Goal: Information Seeking & Learning: Learn about a topic

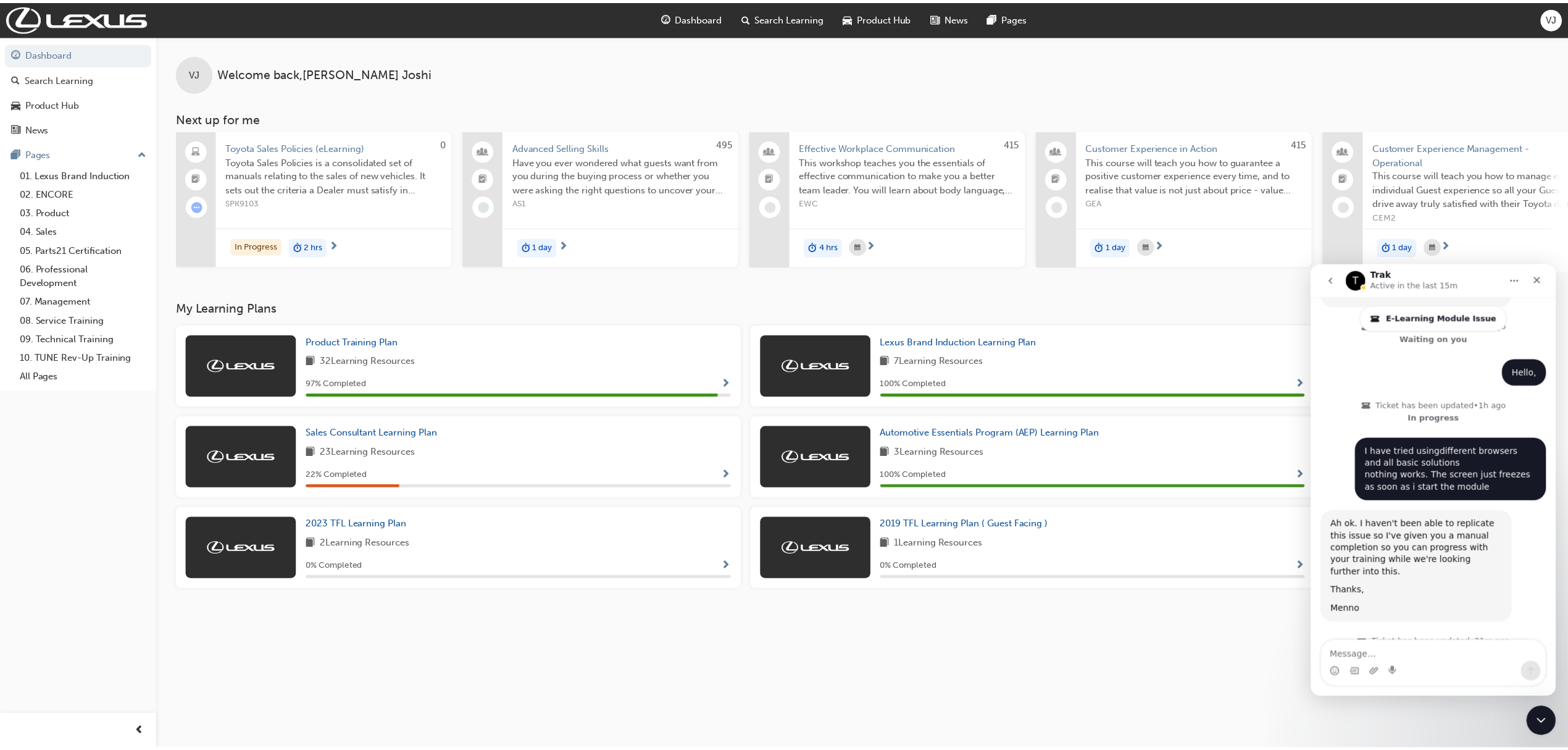
scroll to position [1584, 0]
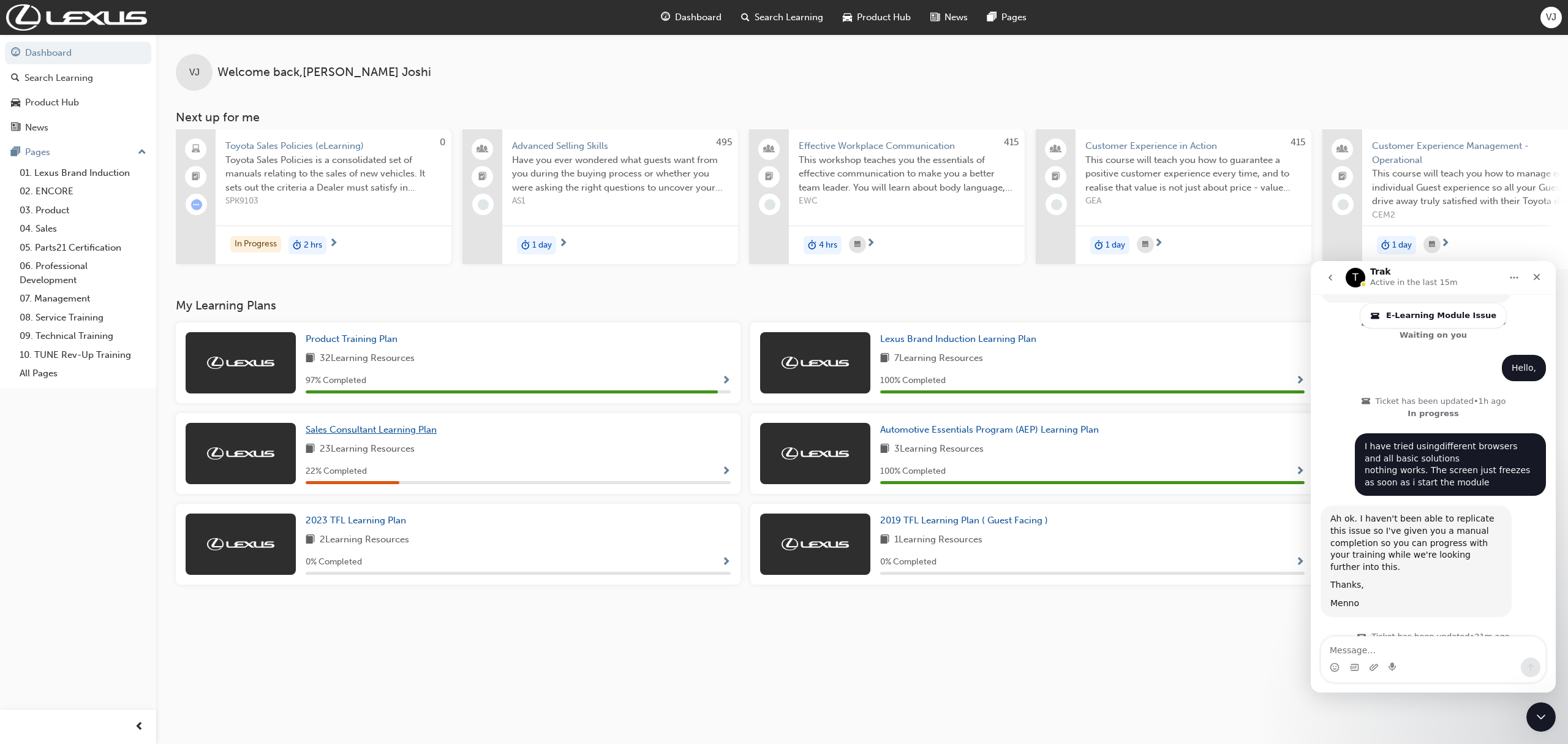
click at [378, 435] on span "Sales Consultant Learning Plan" at bounding box center [372, 429] width 132 height 11
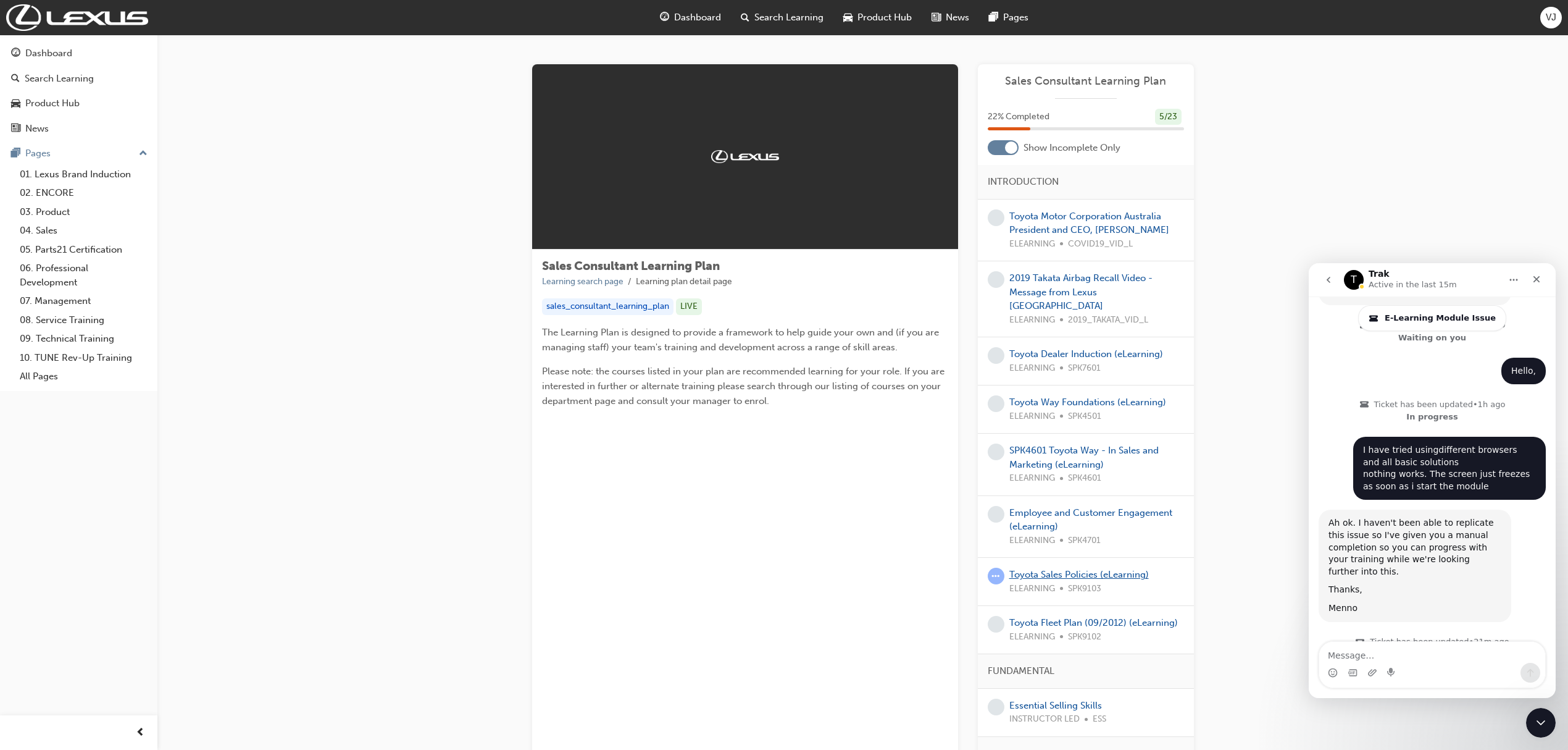
drag, startPoint x: 1079, startPoint y: 561, endPoint x: 1131, endPoint y: 551, distance: 53.0
click at [1082, 569] on link "Toyota Sales Policies (eLearning)" at bounding box center [1079, 574] width 139 height 11
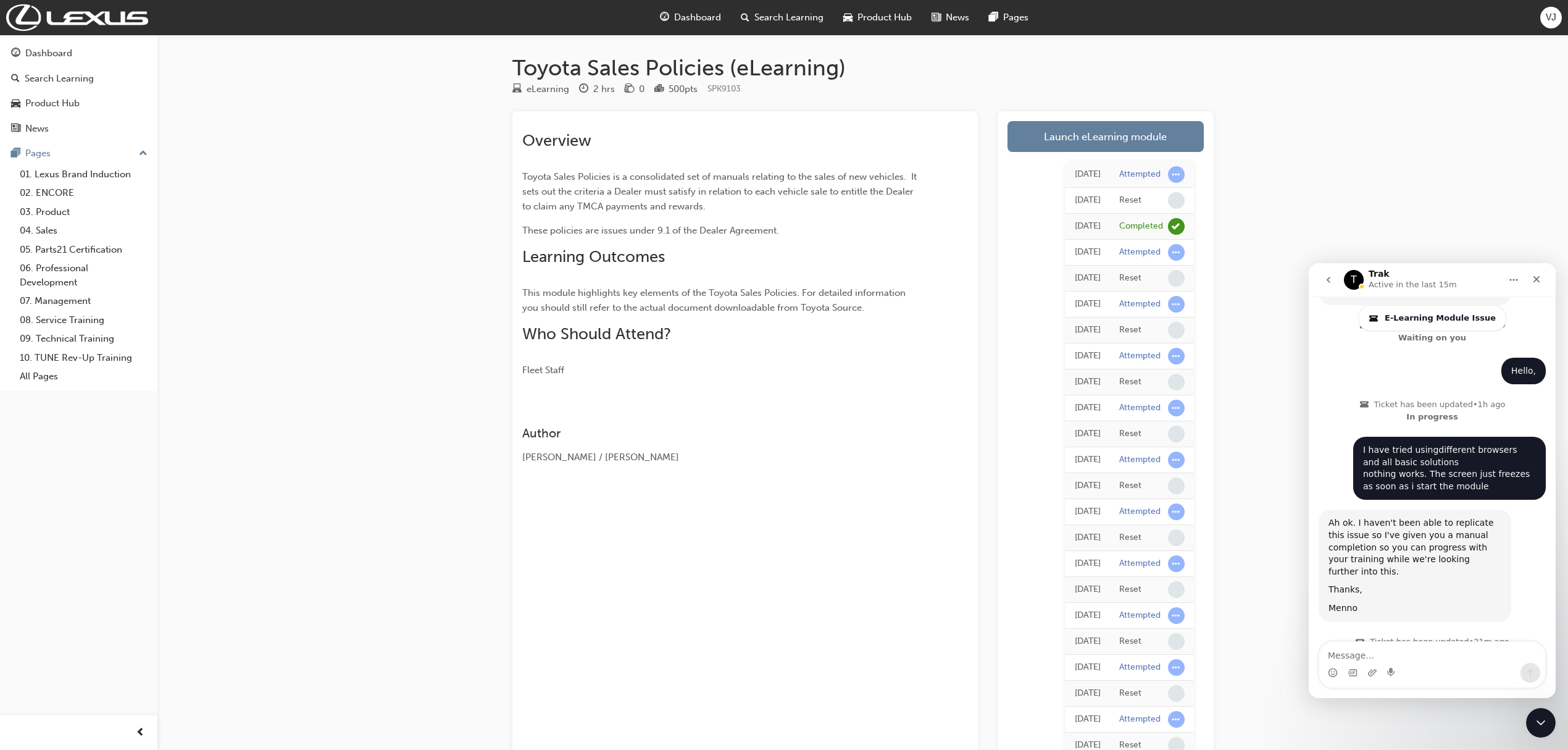
click at [1065, 217] on td "[DATE]" at bounding box center [1088, 226] width 45 height 26
click at [685, 26] on div "Dashboard" at bounding box center [690, 17] width 81 height 25
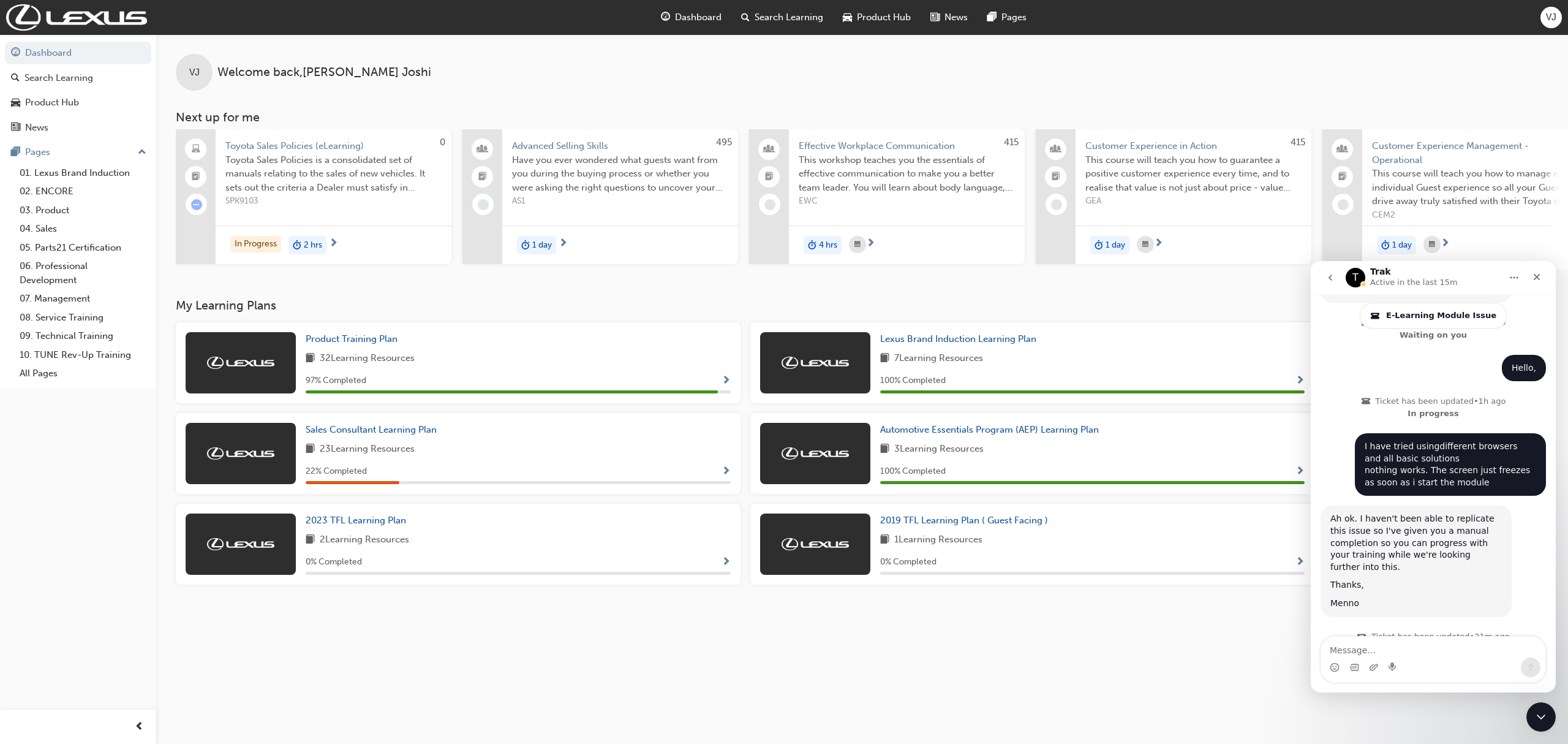
click at [520, 147] on span "Advanced Selling Skills" at bounding box center [620, 146] width 216 height 14
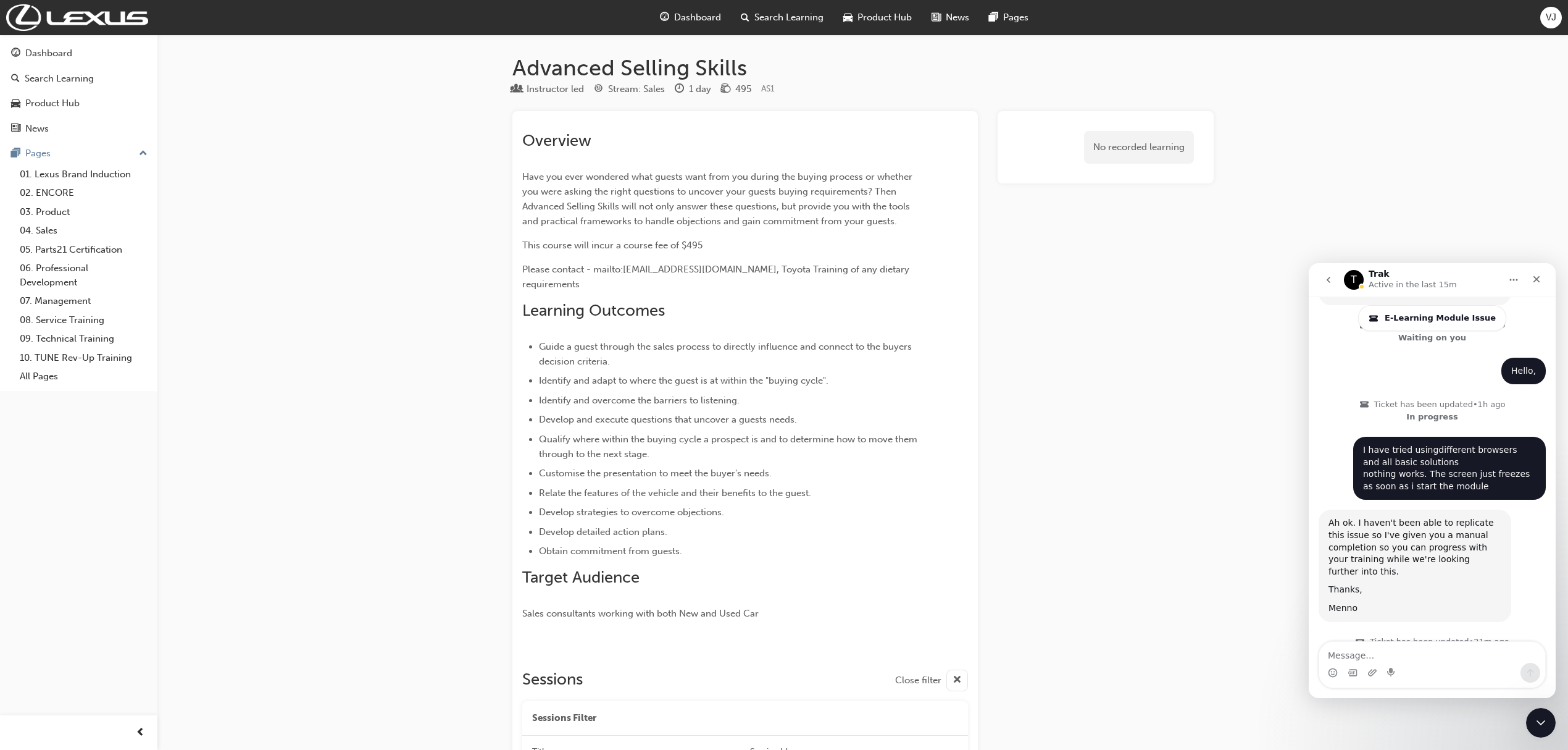
click at [769, 21] on span "Search Learning" at bounding box center [789, 17] width 69 height 14
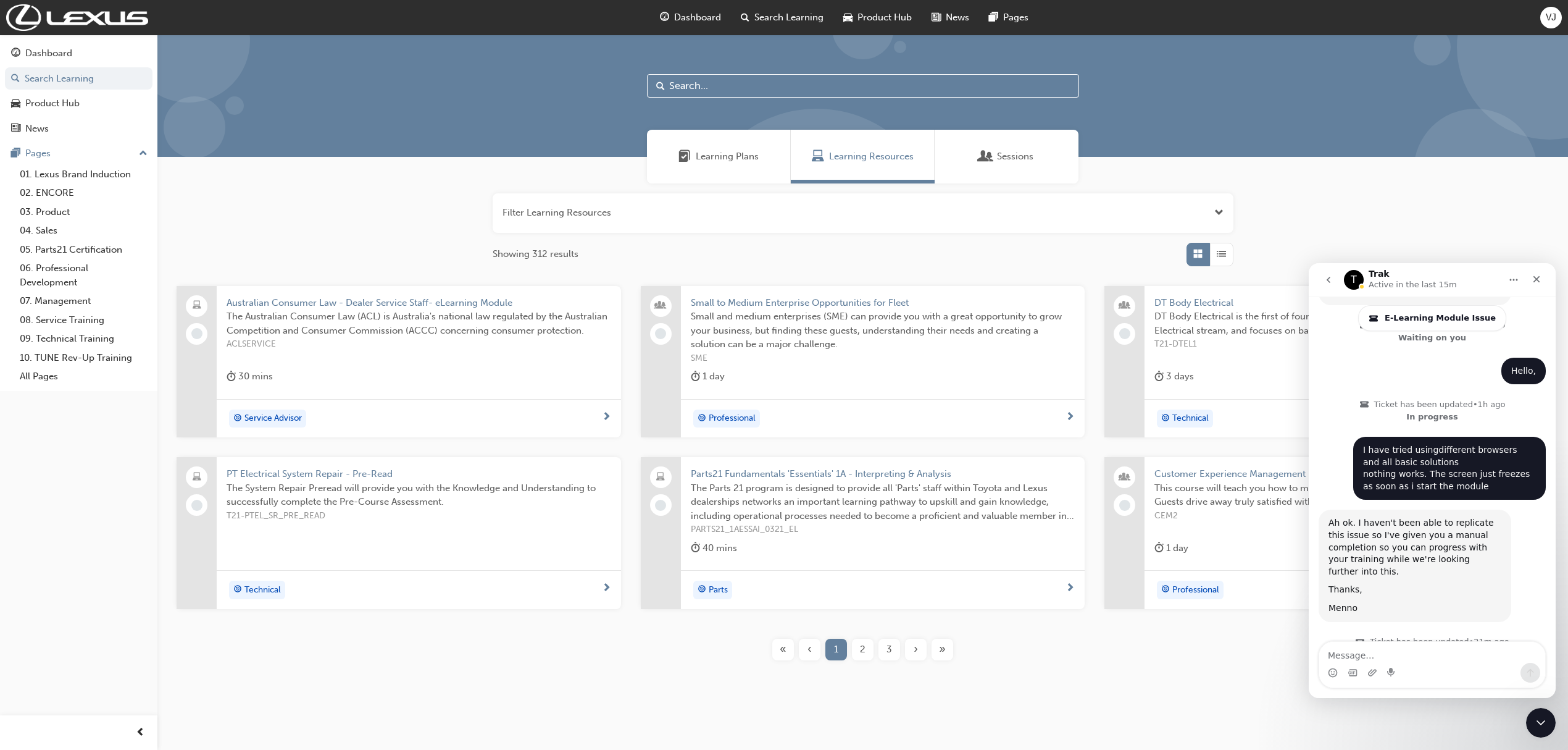
click at [697, 26] on div "Dashboard" at bounding box center [690, 17] width 81 height 25
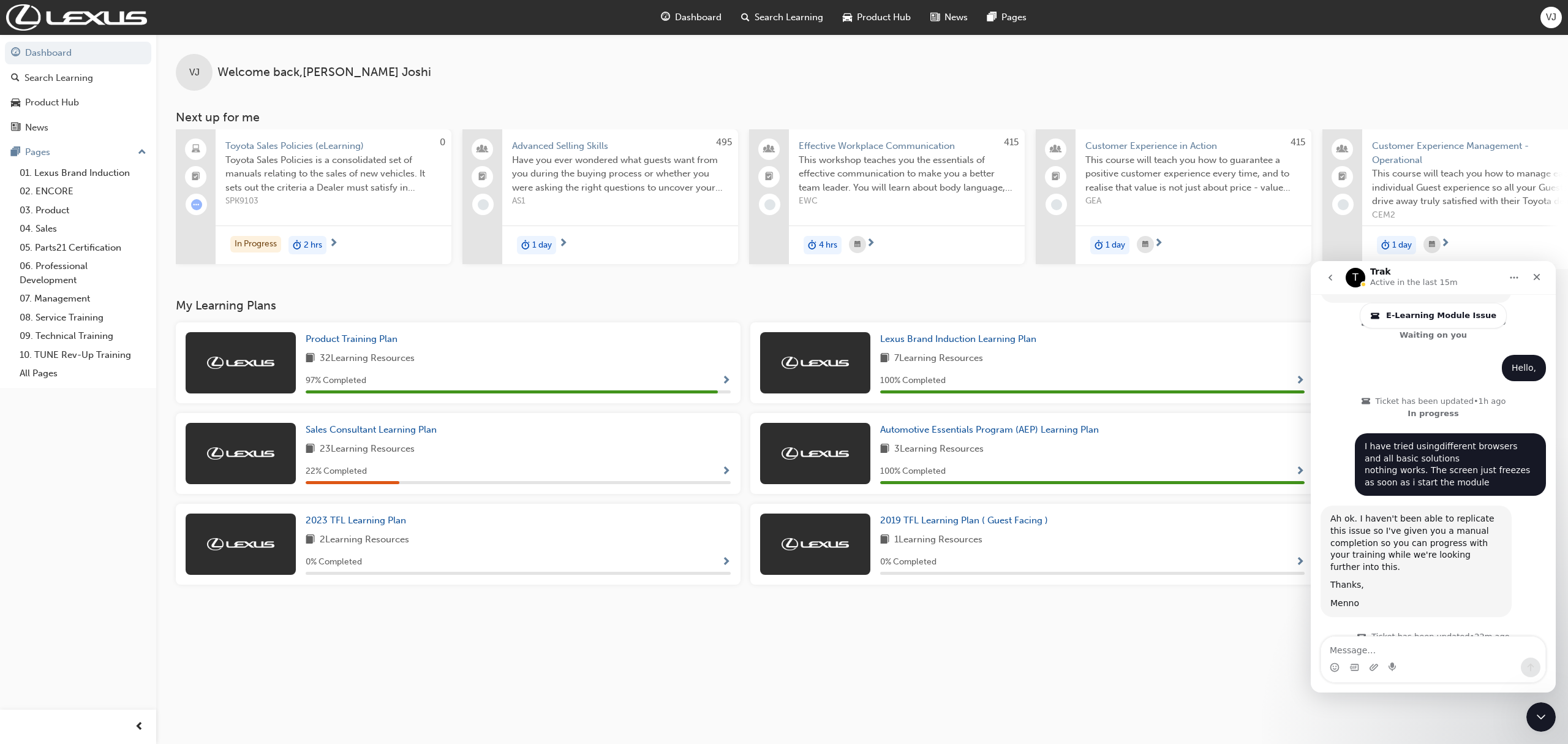
click at [868, 144] on span "Effective Workplace Communication" at bounding box center [906, 146] width 216 height 14
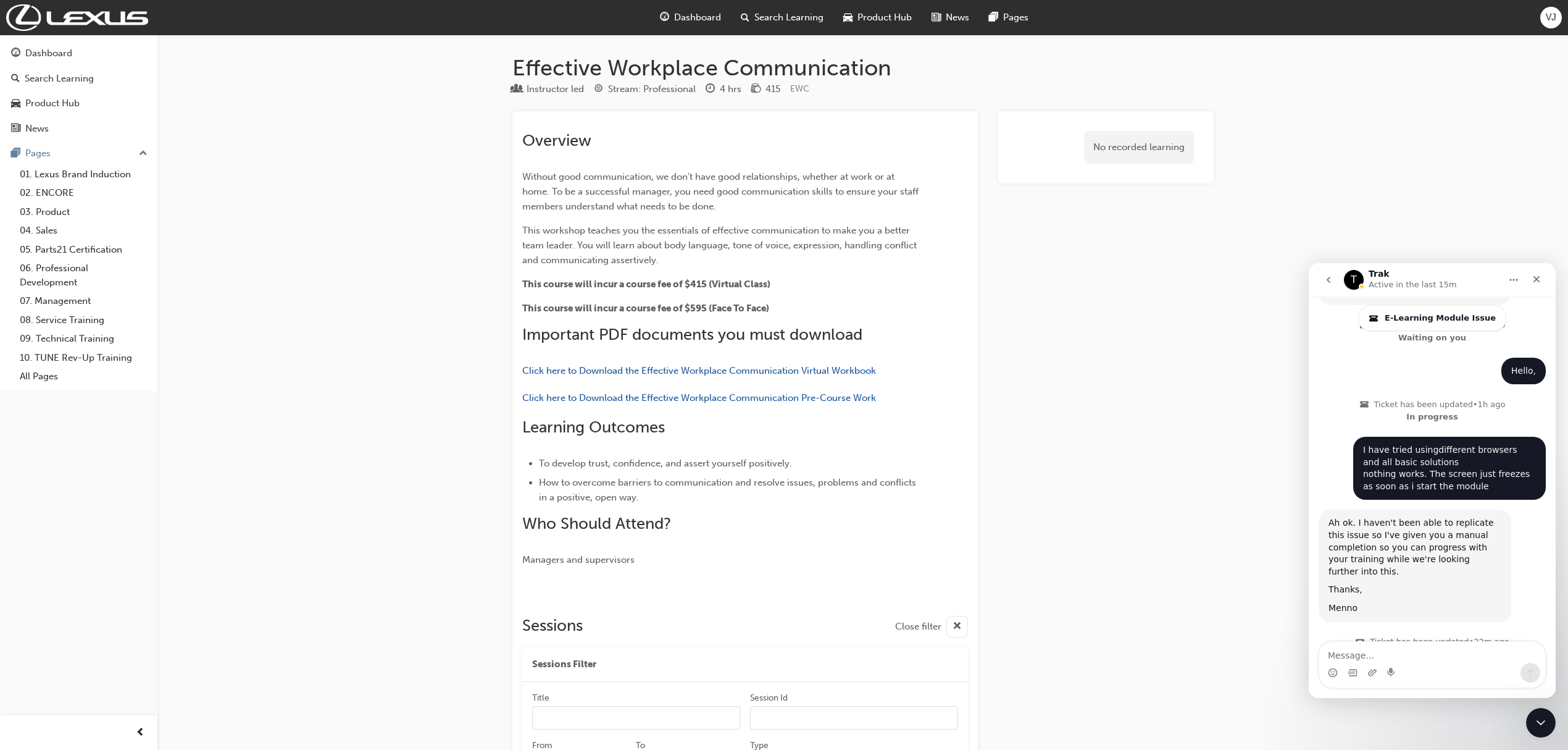
click at [697, 28] on div "Dashboard" at bounding box center [690, 17] width 81 height 25
